Goal: Information Seeking & Learning: Find specific fact

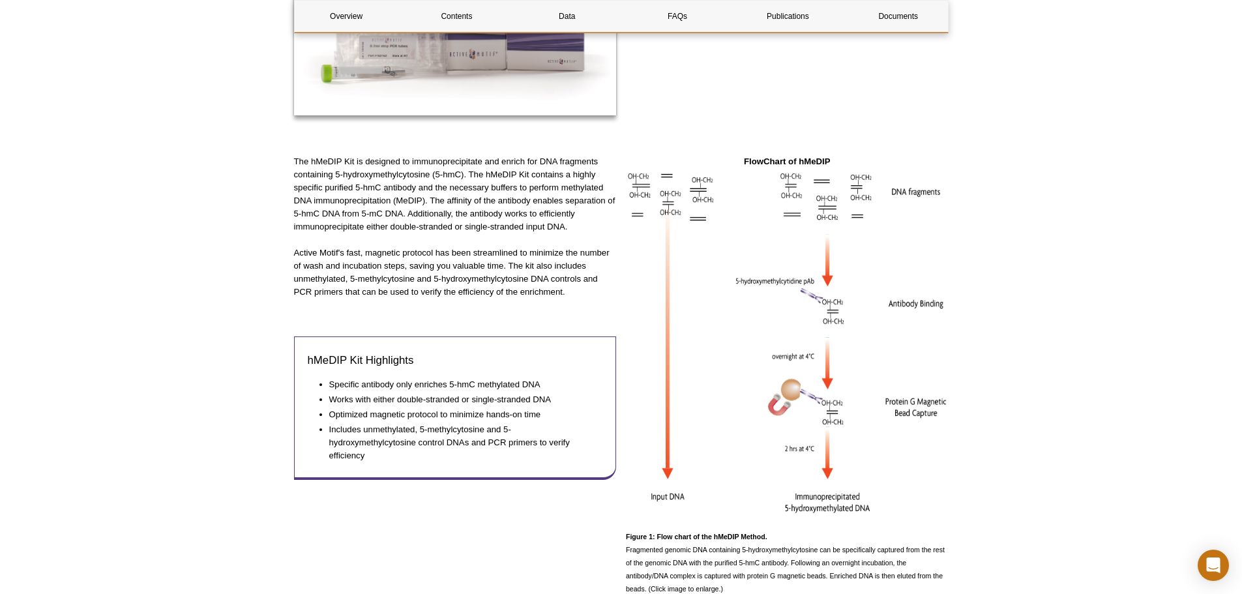
scroll to position [652, 0]
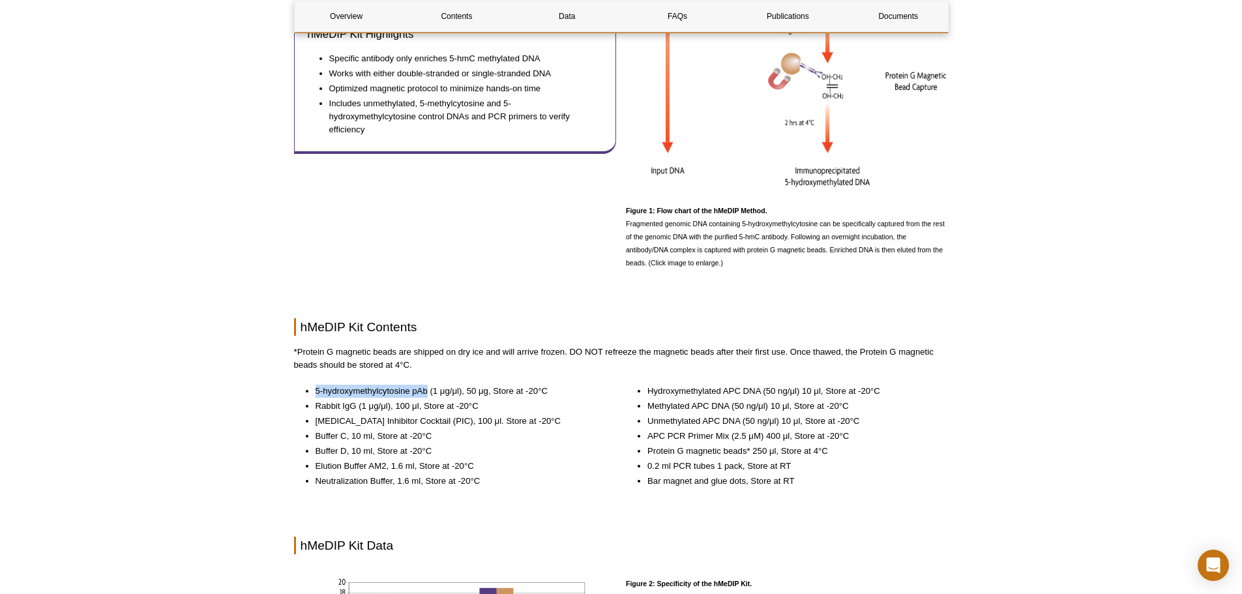
drag, startPoint x: 316, startPoint y: 392, endPoint x: 426, endPoint y: 393, distance: 110.2
click at [426, 393] on li "5-hydroxymethylcytosine pAb (1 μg/μl), 50 μg, Store at -20°C" at bounding box center [460, 391] width 288 height 13
copy li "5-hydroxymethylcytosine pAb"
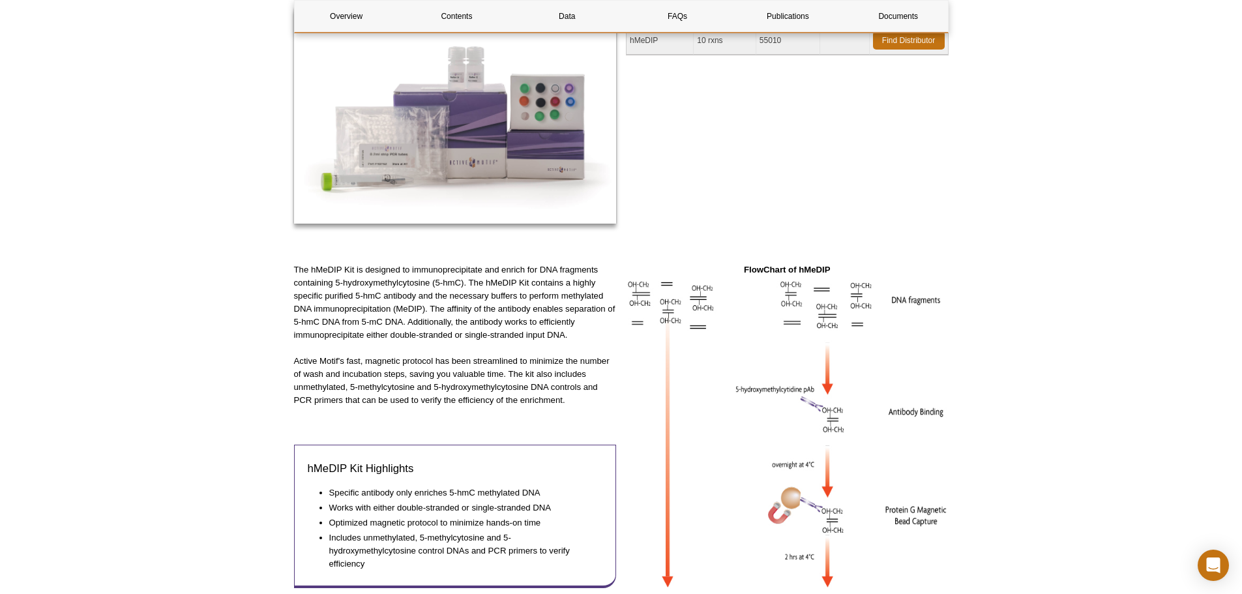
scroll to position [0, 0]
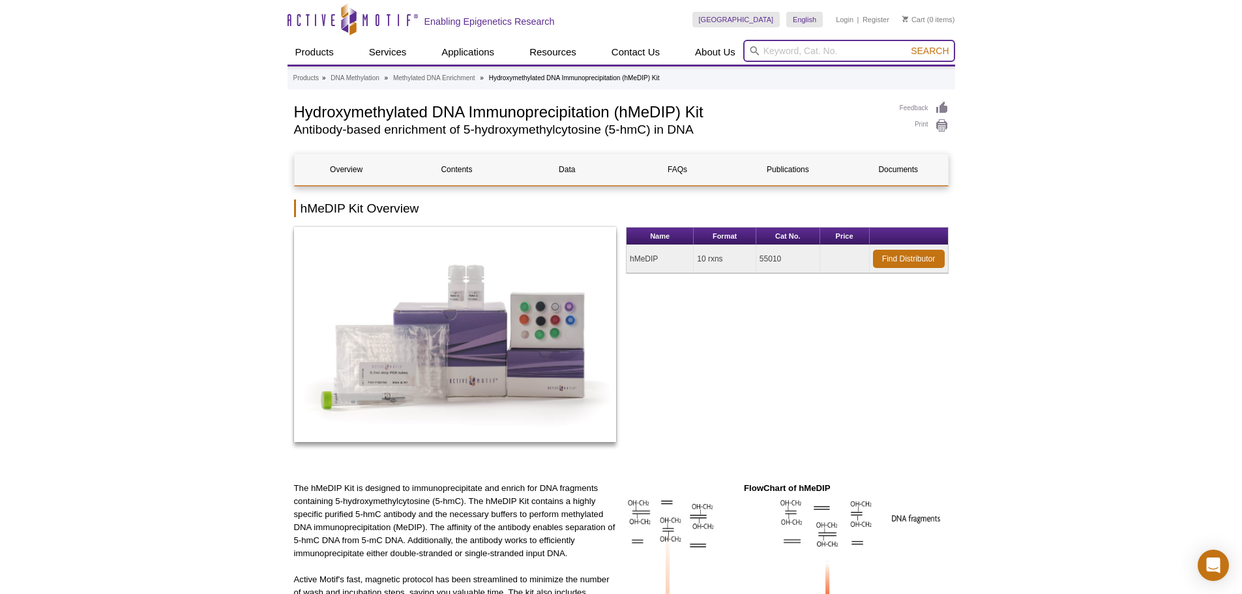
click at [804, 48] on input "search" at bounding box center [849, 51] width 212 height 22
paste input "5-hydroxymethylcytosine pAb"
type input "5-hydroxymethylcytosine pAb"
click at [907, 45] on button "Search" at bounding box center [930, 51] width 46 height 12
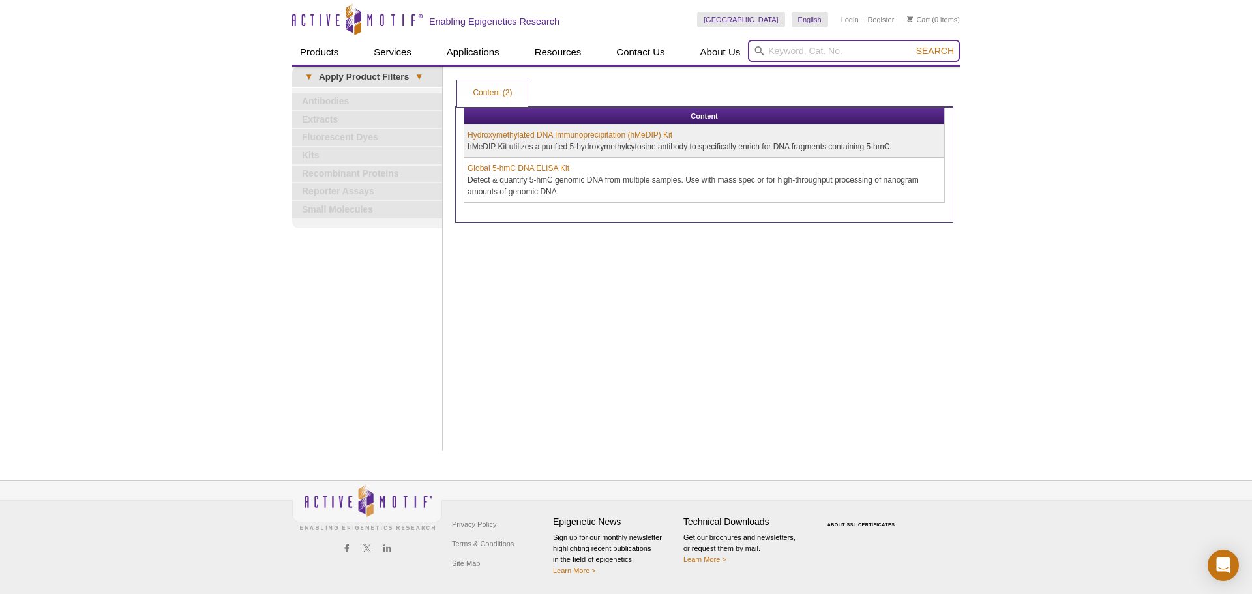
click at [853, 49] on input "search" at bounding box center [854, 51] width 212 height 22
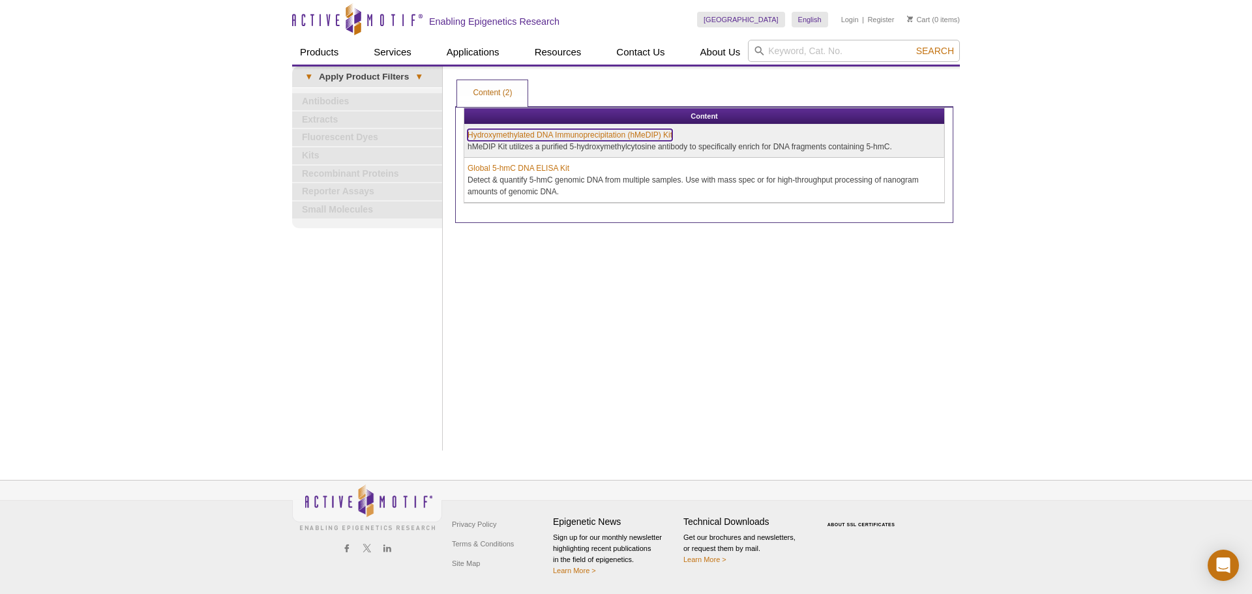
click at [554, 130] on link "Hydroxymethylated DNA Immunoprecipitation (hMeDIP) Kit" at bounding box center [569, 135] width 205 height 12
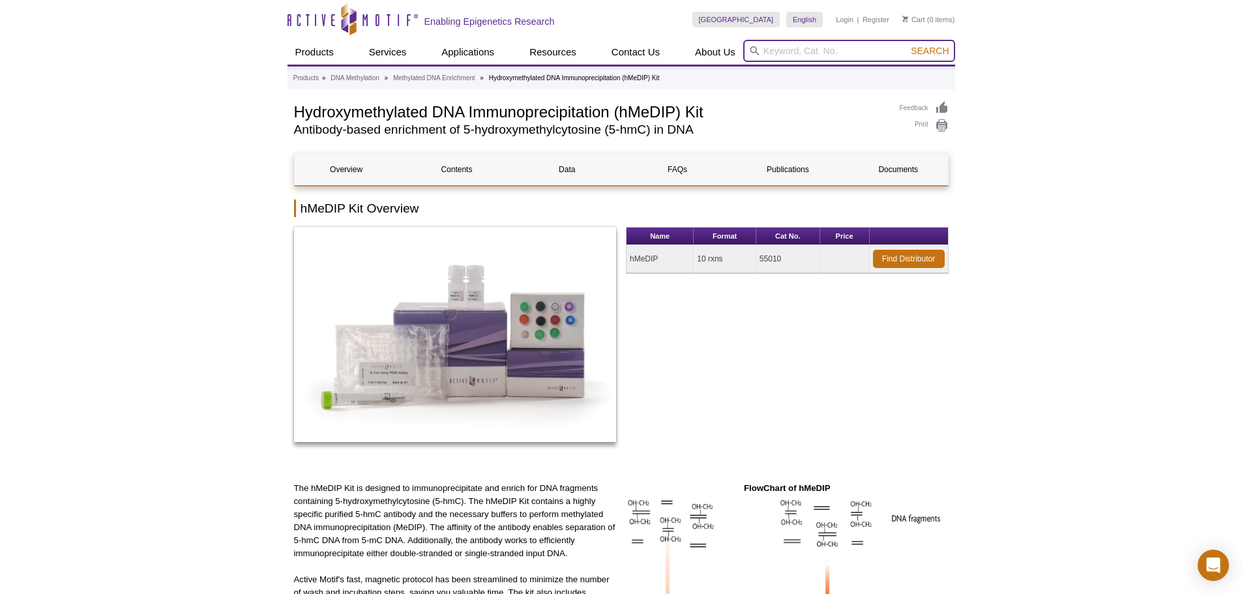
click at [811, 56] on input "search" at bounding box center [849, 51] width 212 height 22
paste input "anti-5hmC"
type input "anti-5hmC"
click at [907, 45] on button "Search" at bounding box center [930, 51] width 46 height 12
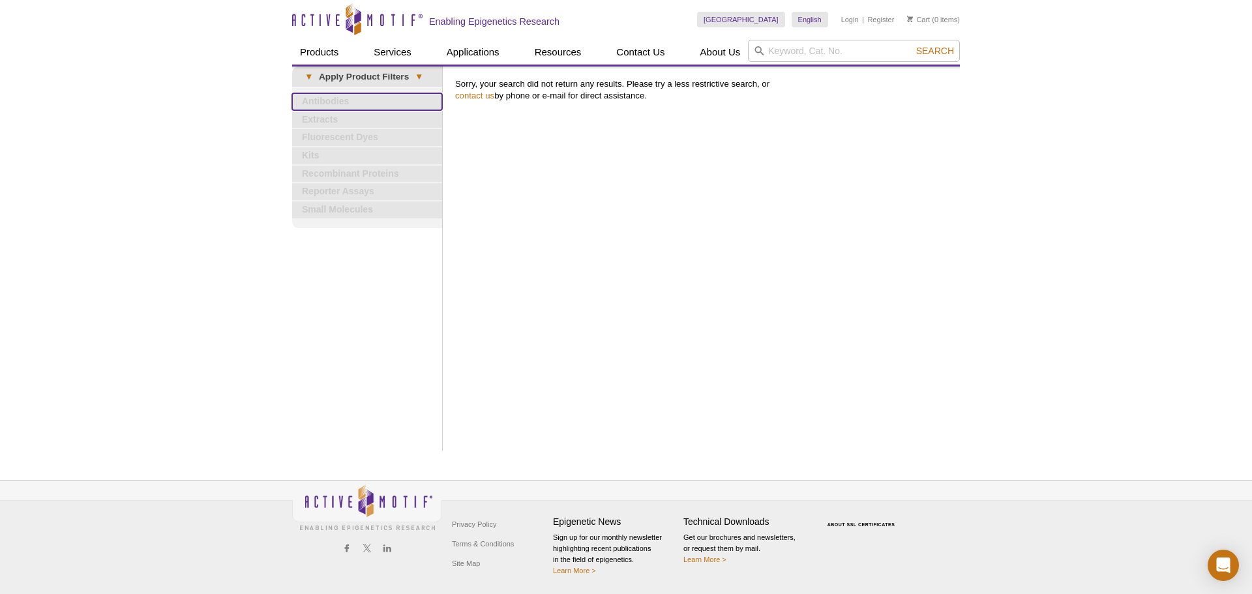
click at [344, 102] on link "Antibodies" at bounding box center [367, 101] width 150 height 17
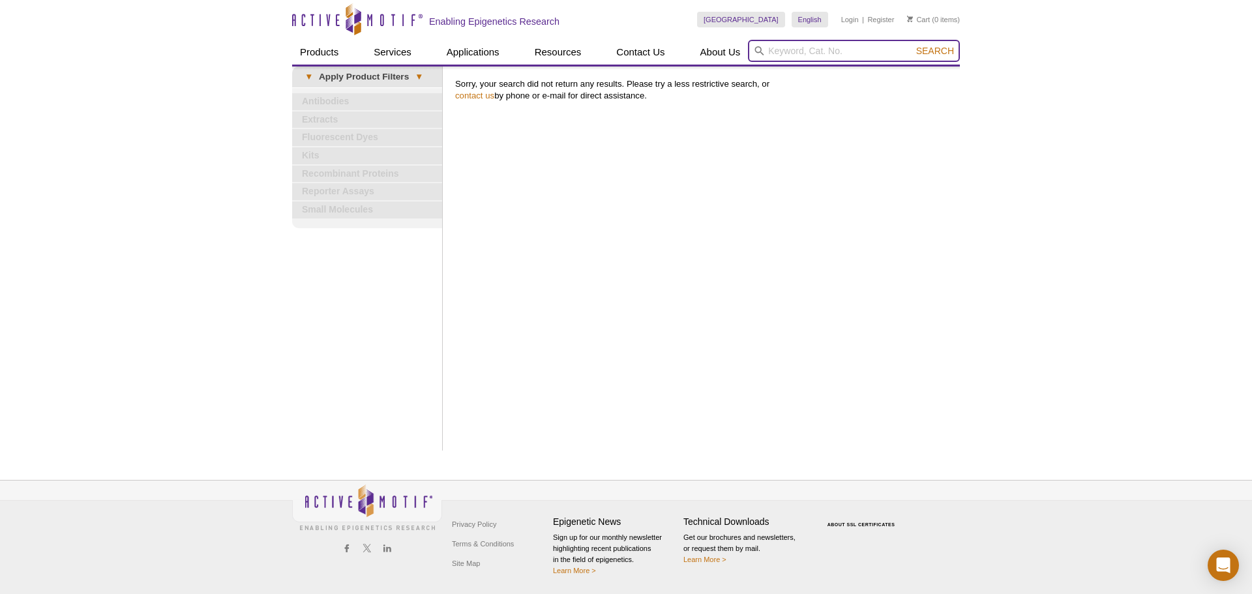
click at [784, 53] on input "search" at bounding box center [854, 51] width 212 height 22
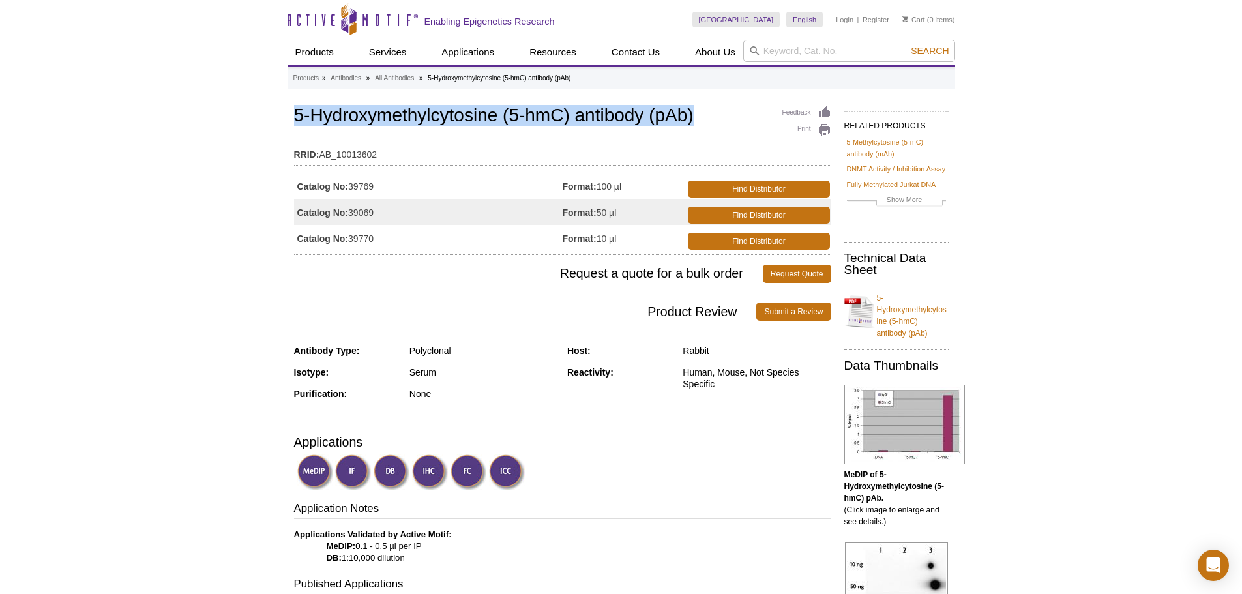
drag, startPoint x: 297, startPoint y: 115, endPoint x: 715, endPoint y: 106, distance: 418.7
click at [715, 106] on h1 "5-Hydroxymethylcytosine (5-hmC) antibody (pAb)" at bounding box center [562, 117] width 537 height 22
drag, startPoint x: 402, startPoint y: 190, endPoint x: 352, endPoint y: 190, distance: 50.2
click at [352, 190] on td "Catalog No: 39769" at bounding box center [428, 186] width 269 height 26
copy td "39769"
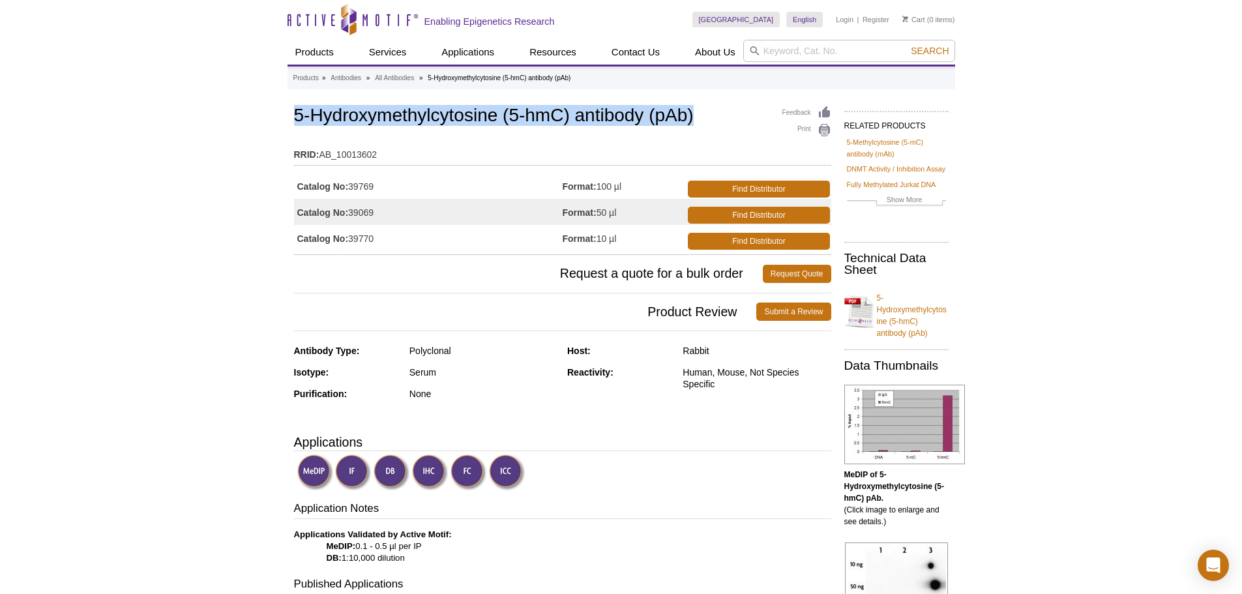
drag, startPoint x: 295, startPoint y: 114, endPoint x: 705, endPoint y: 104, distance: 410.9
click at [705, 104] on div "Feedback Print 5-Hydroxymethylcytosine (5-hmC) antibody (pAb) RRID: AB_10013602…" at bounding box center [562, 179] width 537 height 152
copy h1 "5-Hydroxymethylcytosine (5-hmC) antibody (pAb)"
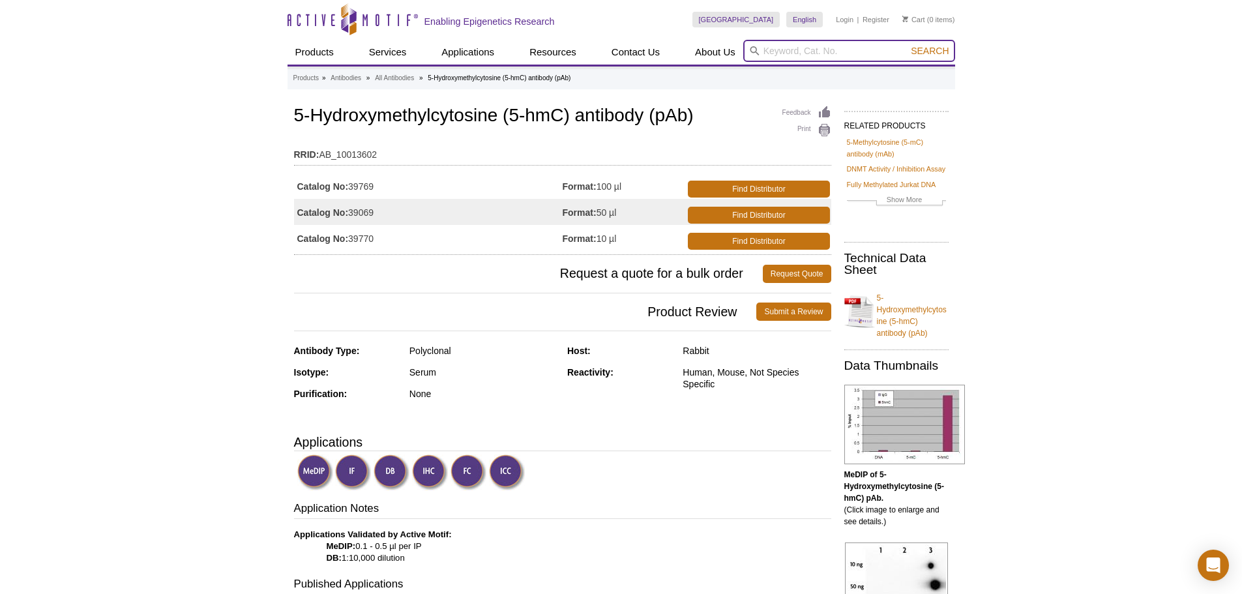
click at [814, 48] on input "search" at bounding box center [849, 51] width 212 height 22
paste input "anti-5mC"
type input "anti-5mC"
click at [907, 45] on button "Search" at bounding box center [930, 51] width 46 height 12
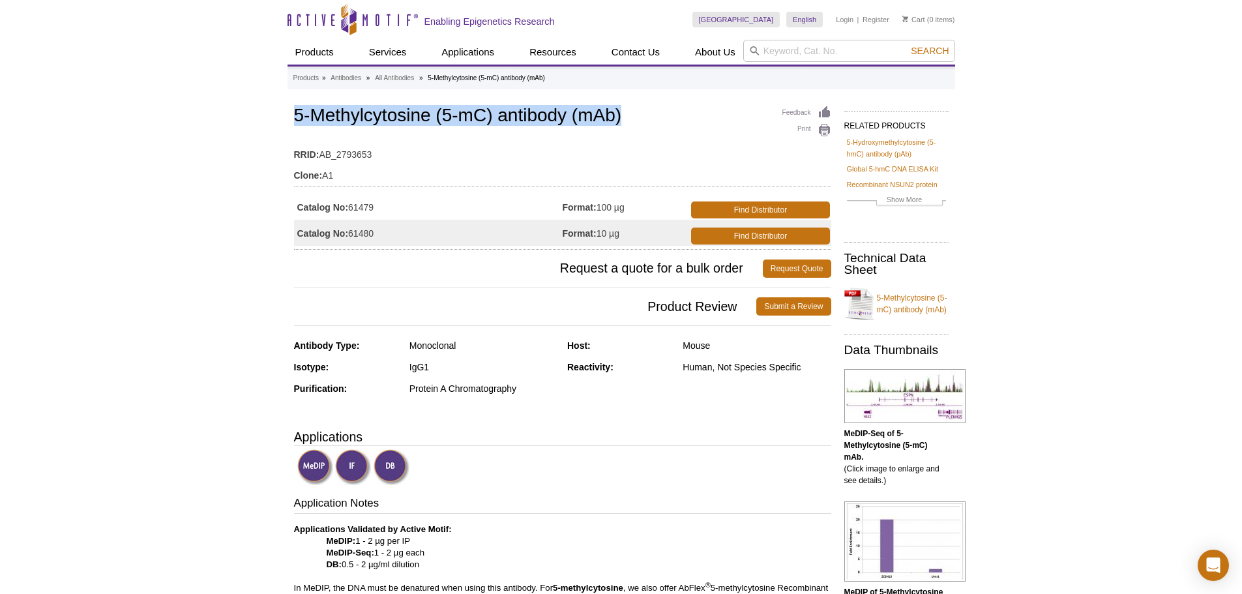
drag, startPoint x: 295, startPoint y: 113, endPoint x: 630, endPoint y: 121, distance: 335.9
click at [630, 121] on h1 "5-Methylcytosine (5-mC) antibody (mAb)" at bounding box center [562, 117] width 537 height 22
copy h1 "5-Methylcytosine (5-mC) antibody (mAb)"
click at [593, 161] on td "RRID: AB_2793653" at bounding box center [562, 151] width 537 height 21
drag, startPoint x: 396, startPoint y: 208, endPoint x: 352, endPoint y: 210, distance: 44.4
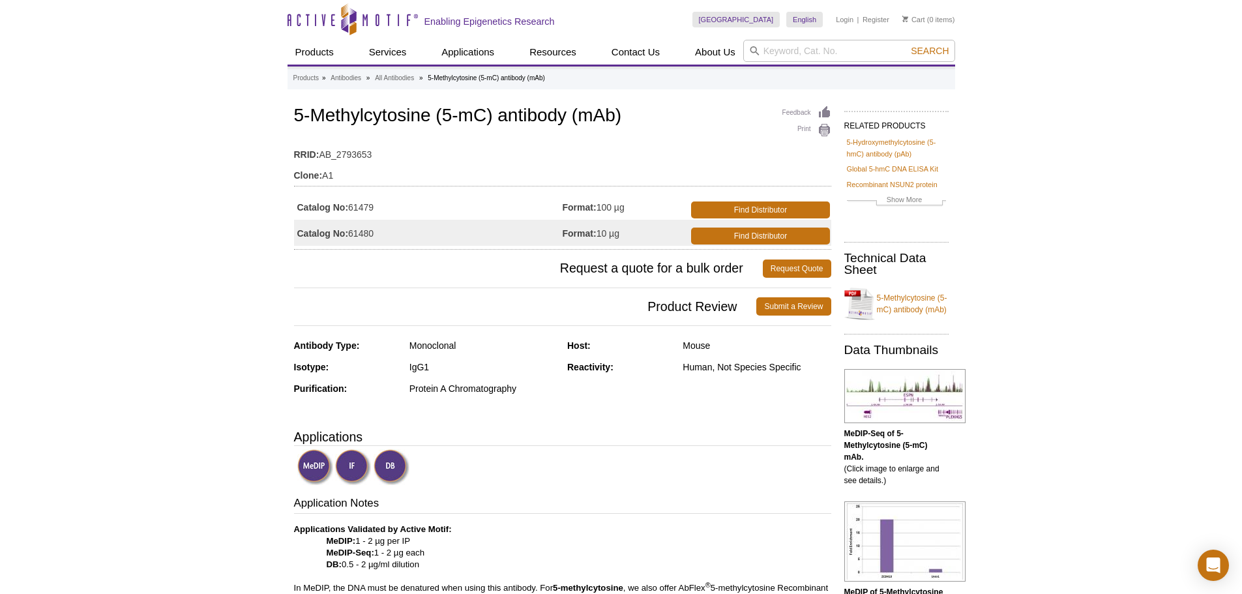
click at [352, 210] on td "Catalog No: 61479" at bounding box center [428, 207] width 269 height 26
copy td "61479"
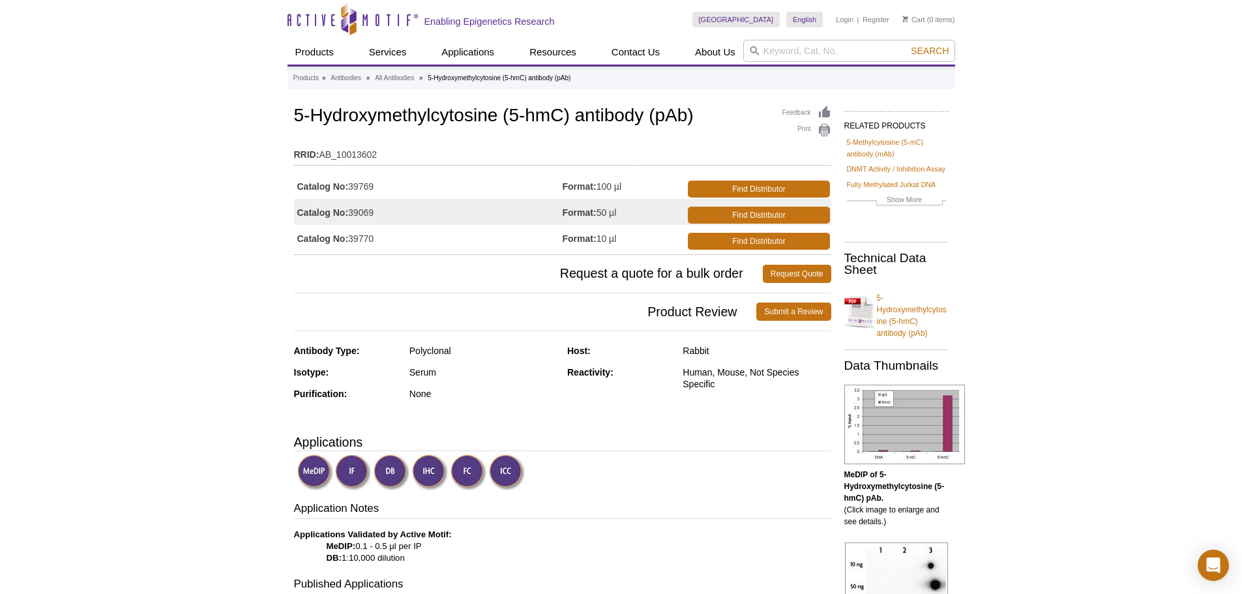
drag, startPoint x: 377, startPoint y: 186, endPoint x: 352, endPoint y: 186, distance: 24.8
click at [352, 186] on td "Catalog No: 39769" at bounding box center [428, 186] width 269 height 26
click at [388, 211] on td "Catalog No: 39069" at bounding box center [428, 212] width 269 height 26
drag, startPoint x: 388, startPoint y: 211, endPoint x: 350, endPoint y: 213, distance: 37.9
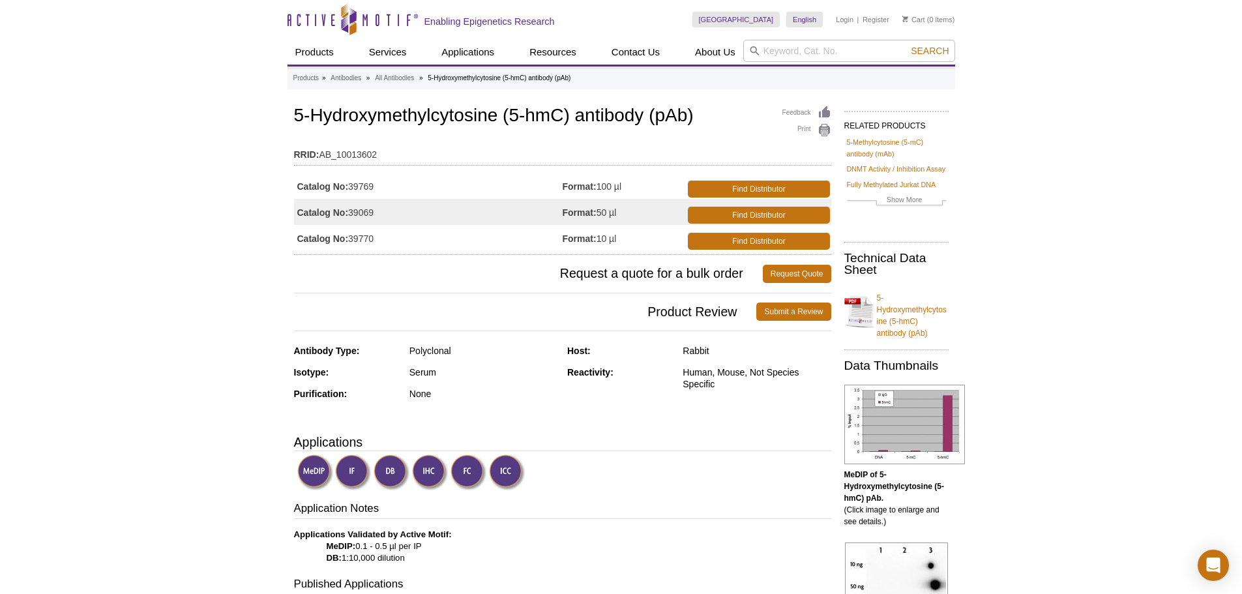
click at [350, 213] on td "Catalog No: 39069" at bounding box center [428, 212] width 269 height 26
copy td "39069"
